Goal: Transaction & Acquisition: Purchase product/service

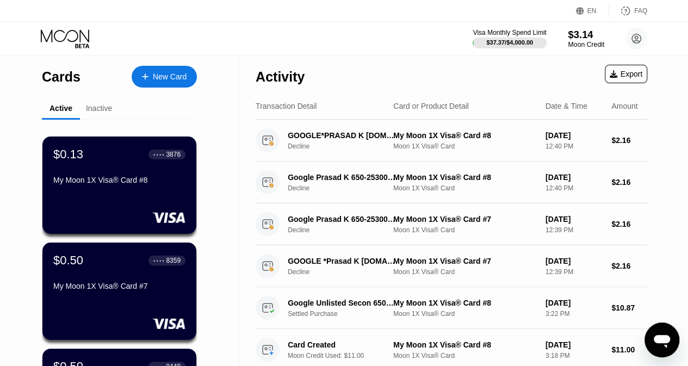
click at [582, 40] on div "$3.14" at bounding box center [586, 34] width 36 height 11
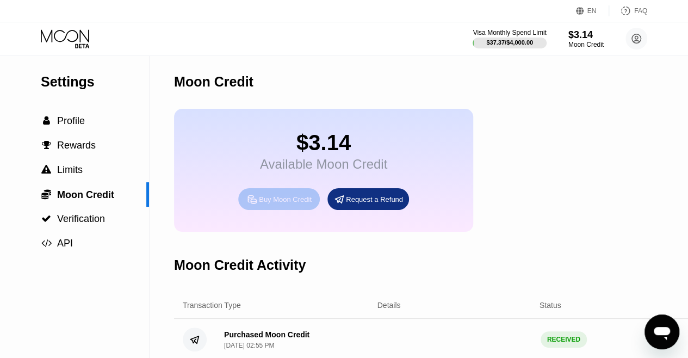
drag, startPoint x: 279, startPoint y: 211, endPoint x: 278, endPoint y: 230, distance: 19.1
click at [278, 230] on div "$3.14 Available Moon Credit Buy Moon Credit Request a Refund" at bounding box center [323, 170] width 299 height 123
click at [283, 204] on div "Buy Moon Credit" at bounding box center [285, 199] width 53 height 9
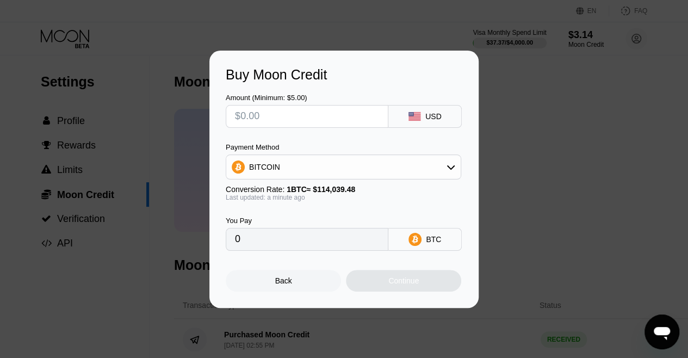
click at [340, 117] on input "text" at bounding box center [307, 117] width 144 height 22
click at [320, 176] on div "BITCOIN" at bounding box center [343, 167] width 235 height 22
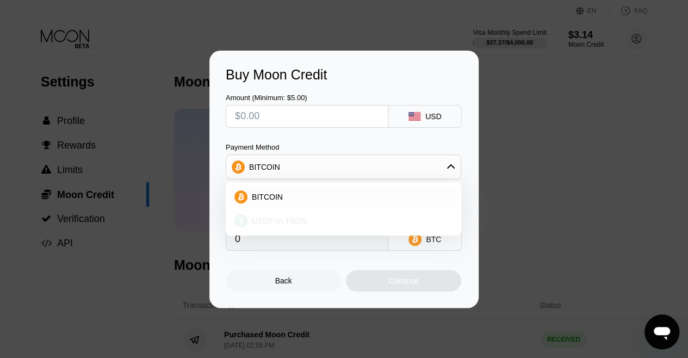
click at [300, 224] on span "USDT on TRON" at bounding box center [279, 221] width 55 height 9
type input "0.00"
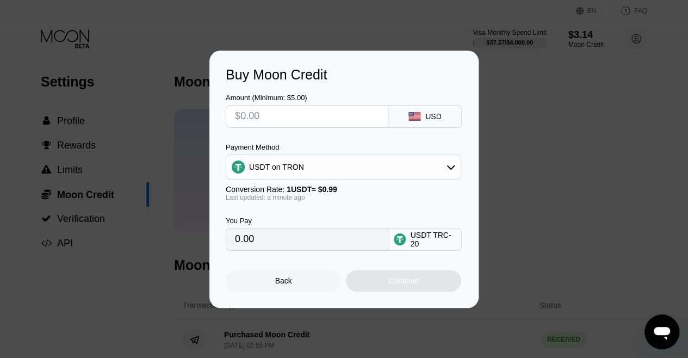
click at [254, 111] on input "text" at bounding box center [307, 117] width 144 height 22
type input "$21"
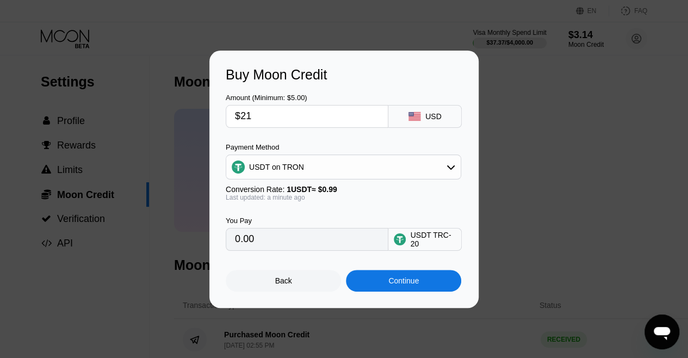
type input "21.21"
type input "$215"
type input "217.17"
click at [279, 119] on input "$215" at bounding box center [307, 117] width 144 height 22
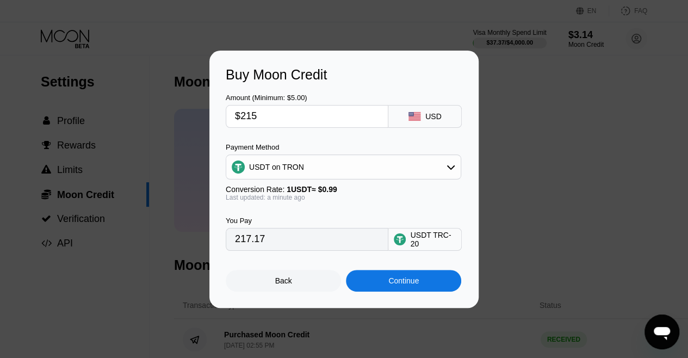
click at [279, 119] on input "$215" at bounding box center [307, 117] width 144 height 22
type input "$2"
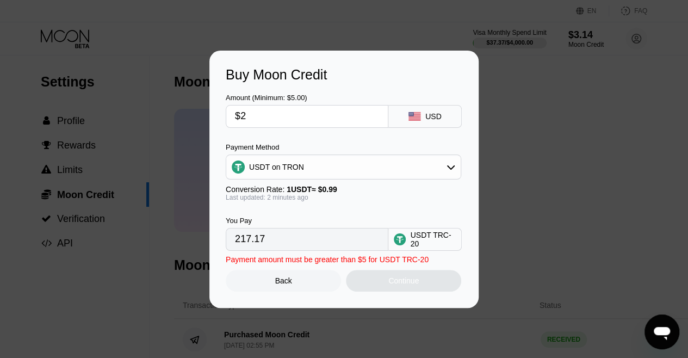
type input "2.02"
type input "$250"
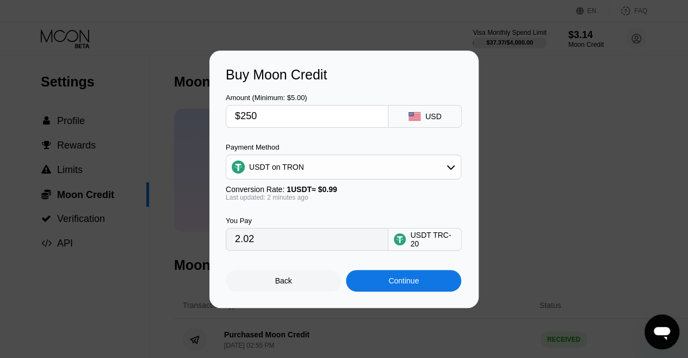
type input "252.53"
click at [391, 284] on div "Continue" at bounding box center [404, 280] width 30 height 9
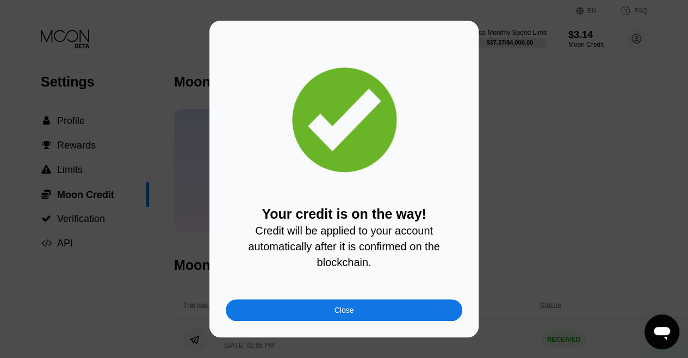
click at [296, 314] on div "Close" at bounding box center [344, 310] width 237 height 22
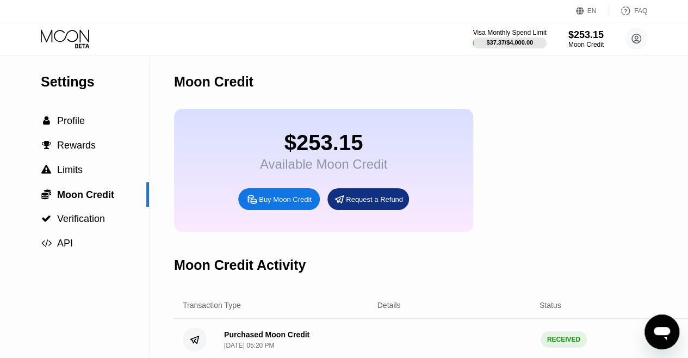
click at [56, 40] on icon at bounding box center [66, 38] width 51 height 19
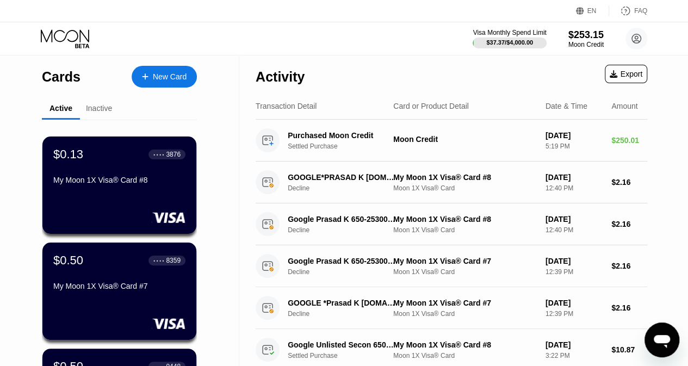
click at [162, 79] on div "New Card" at bounding box center [170, 76] width 34 height 9
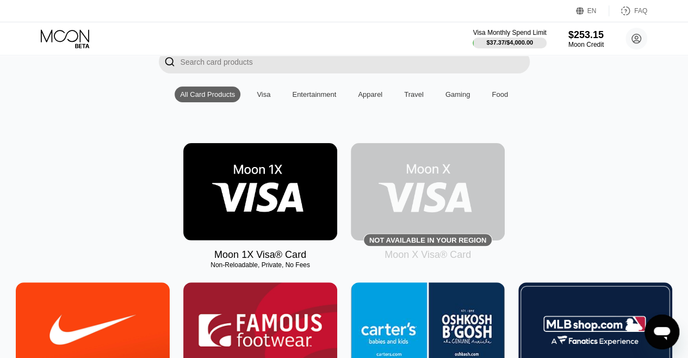
scroll to position [86, 0]
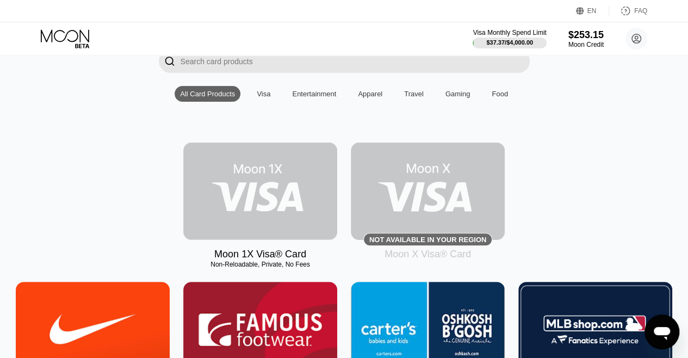
click at [239, 189] on img at bounding box center [260, 191] width 154 height 97
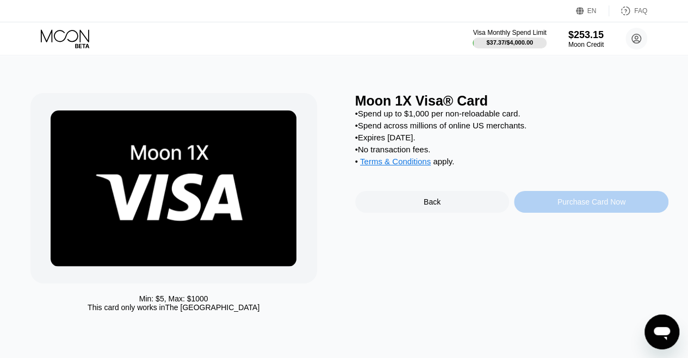
click at [581, 213] on div "Purchase Card Now" at bounding box center [591, 202] width 155 height 22
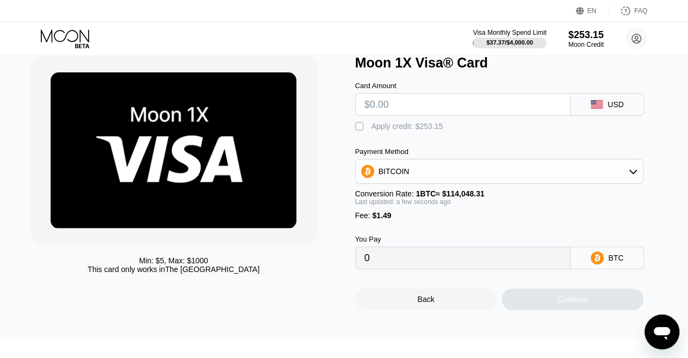
scroll to position [42, 0]
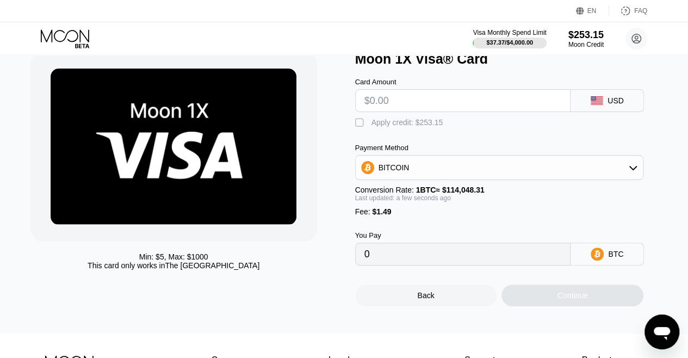
click at [429, 103] on input "text" at bounding box center [464, 101] width 198 height 22
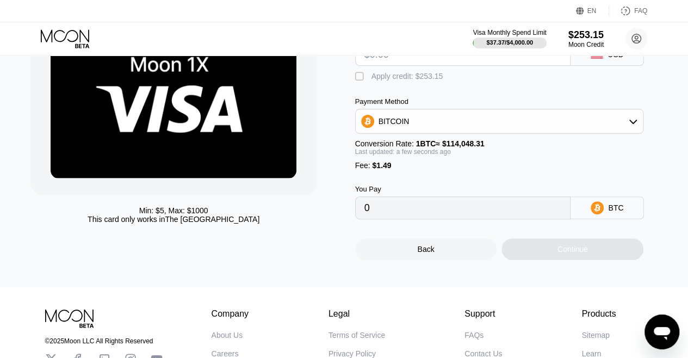
scroll to position [89, 0]
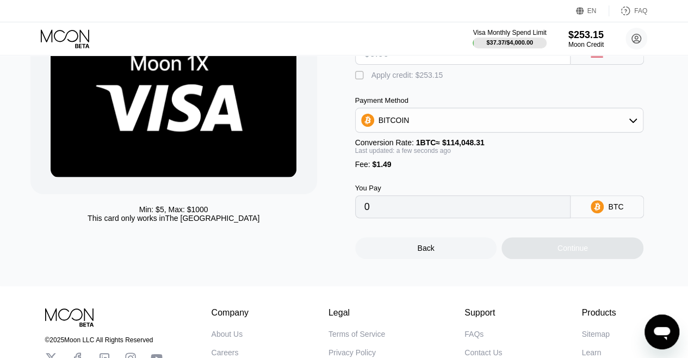
click at [398, 125] on div "BITCOIN" at bounding box center [394, 120] width 31 height 9
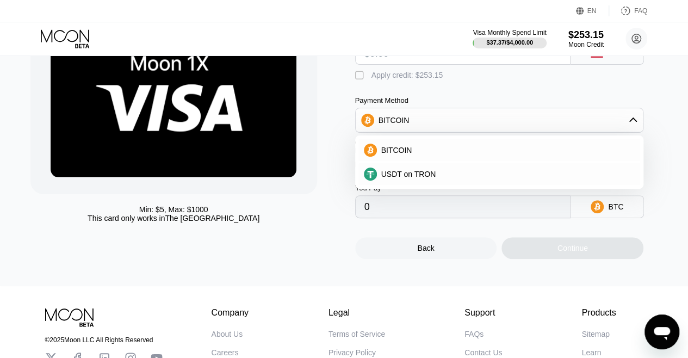
click at [403, 192] on div "You Pay" at bounding box center [463, 188] width 216 height 8
click at [372, 177] on circle at bounding box center [370, 174] width 13 height 13
type input "0.00"
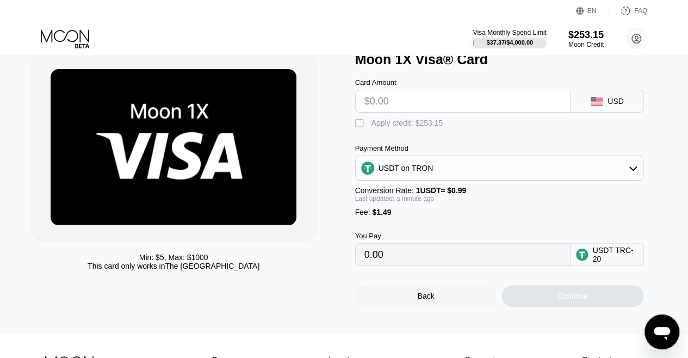
scroll to position [36, 0]
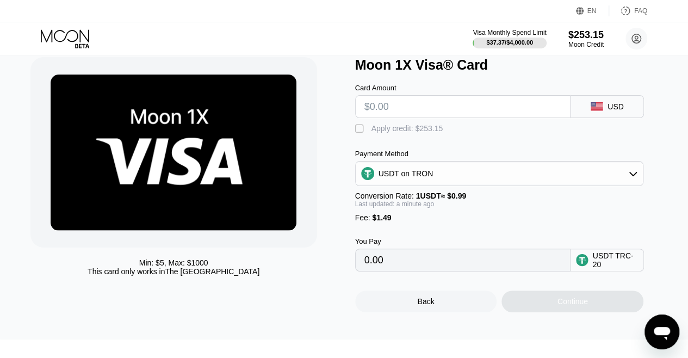
click at [374, 113] on input "text" at bounding box center [464, 107] width 198 height 22
type input "$2"
type input "3.53"
click at [390, 114] on input "$2" at bounding box center [464, 107] width 198 height 22
type input "$21"
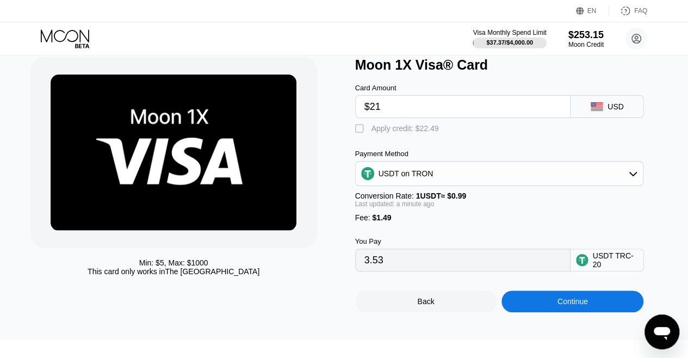
type input "22.72"
type input "$215"
type input "218.68"
type input "$215"
click at [360, 131] on div "" at bounding box center [360, 129] width 11 height 11
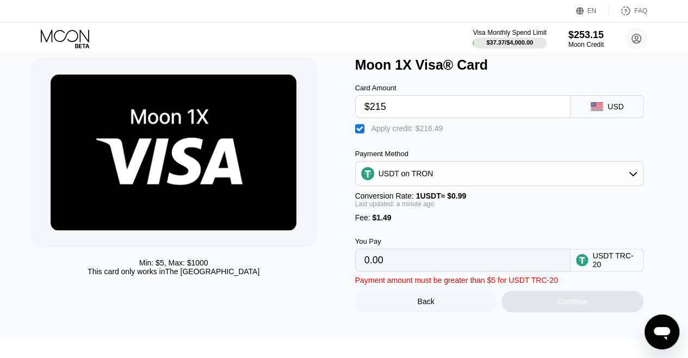
click at [405, 168] on div "USDT on TRON" at bounding box center [500, 174] width 288 height 22
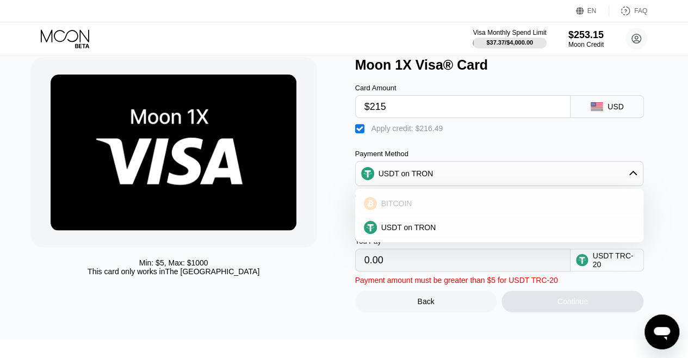
click at [415, 208] on div "BITCOIN" at bounding box center [506, 203] width 258 height 9
type input "0"
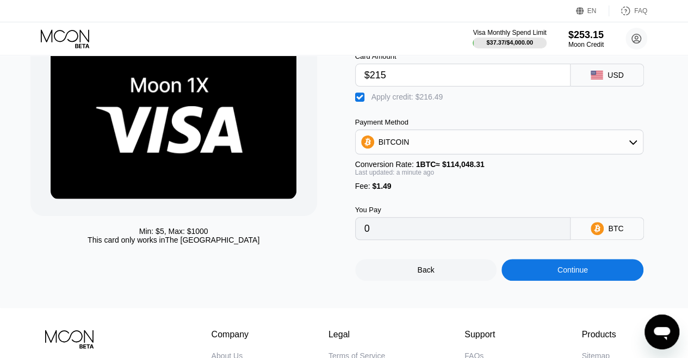
scroll to position [103, 0]
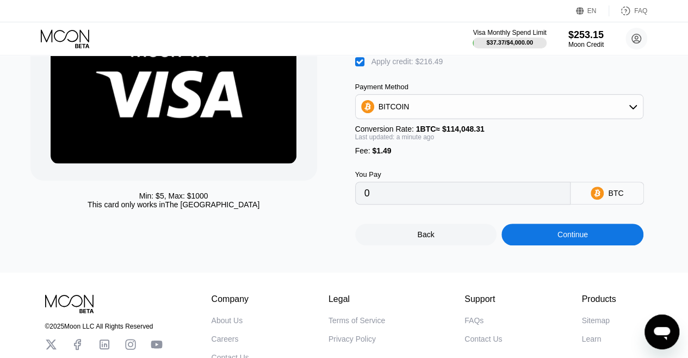
click at [552, 245] on div "Continue" at bounding box center [573, 235] width 142 height 22
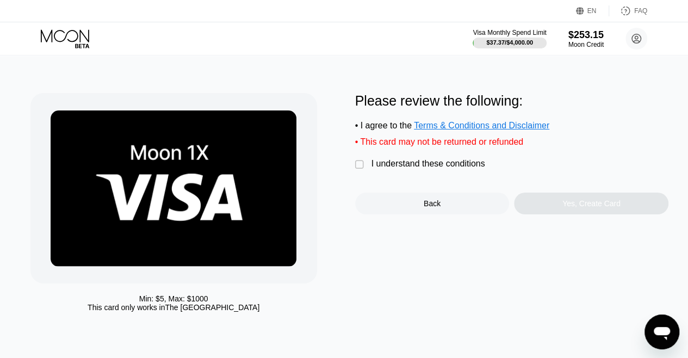
click at [357, 170] on div "" at bounding box center [360, 164] width 11 height 11
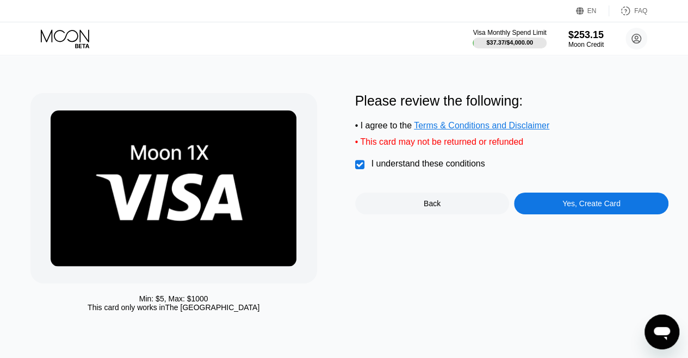
click at [566, 208] on div "Yes, Create Card" at bounding box center [592, 203] width 58 height 9
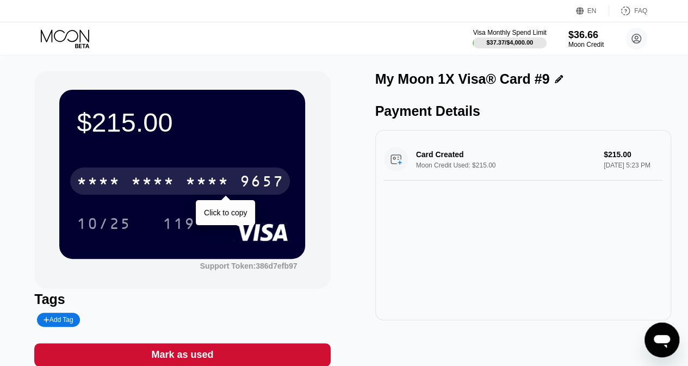
click at [225, 186] on div "* * * *" at bounding box center [208, 182] width 44 height 17
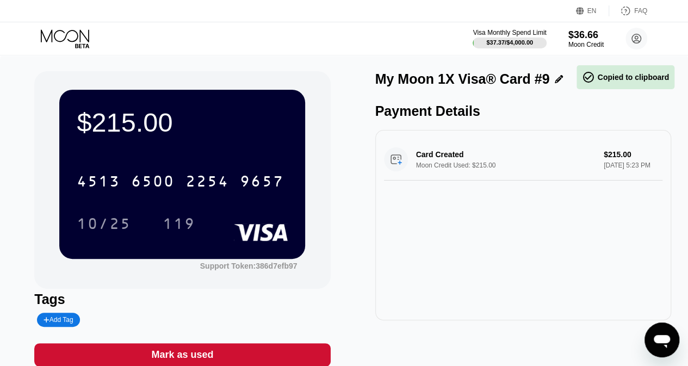
click at [231, 215] on div "10/25 119" at bounding box center [182, 223] width 211 height 27
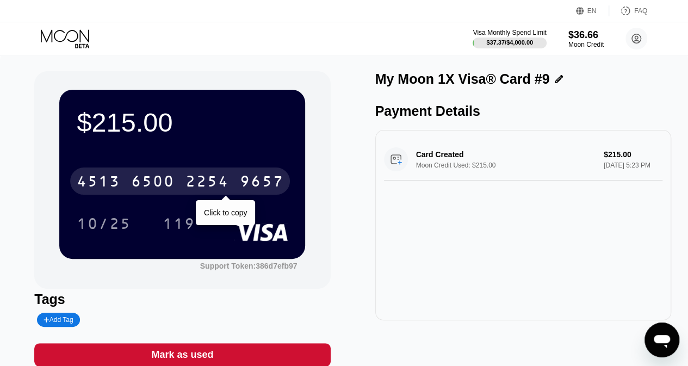
click at [162, 178] on div "6500" at bounding box center [153, 182] width 44 height 17
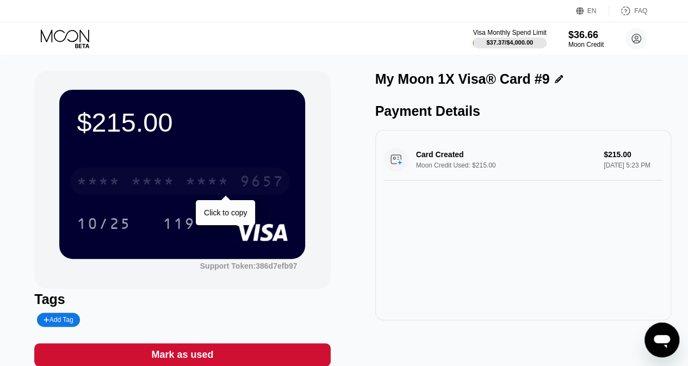
click at [155, 181] on div "* * * *" at bounding box center [153, 182] width 44 height 17
click at [240, 181] on div "9657" at bounding box center [262, 182] width 44 height 17
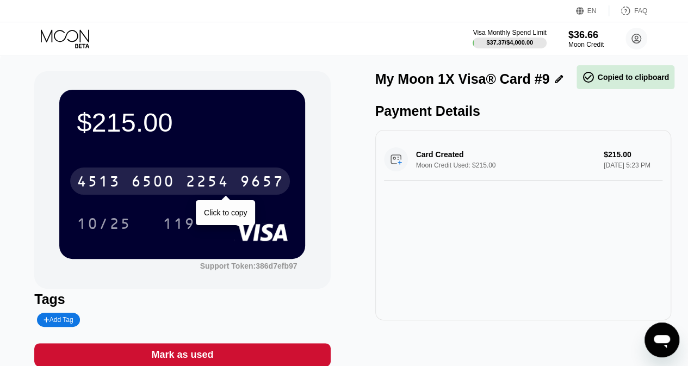
click at [221, 208] on div "Click to copy" at bounding box center [225, 212] width 59 height 25
click at [223, 214] on div "10/25 119" at bounding box center [182, 223] width 211 height 27
click at [222, 211] on div "Click to copy" at bounding box center [225, 212] width 43 height 9
click at [223, 212] on div "10/25 119" at bounding box center [182, 223] width 211 height 27
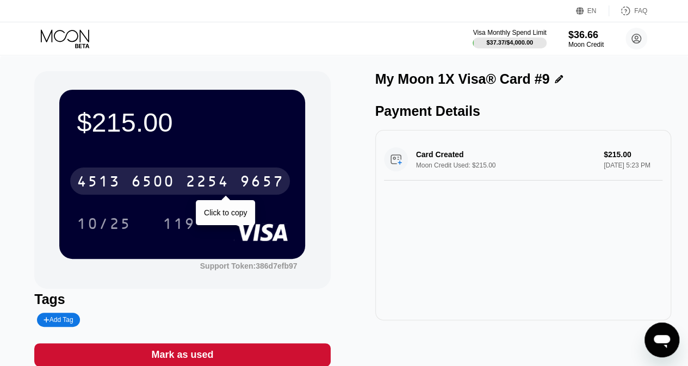
click at [223, 213] on div "10/25 119" at bounding box center [182, 223] width 211 height 27
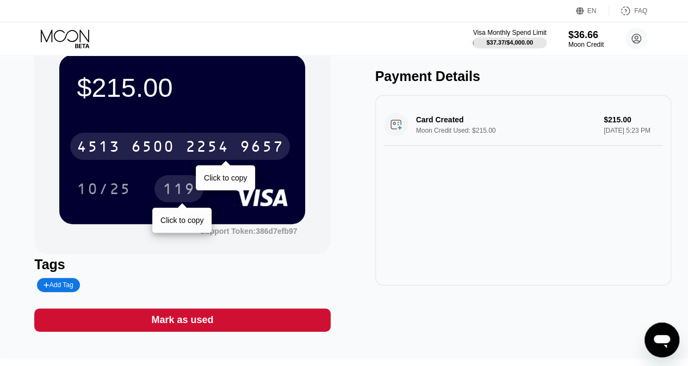
scroll to position [41, 0]
